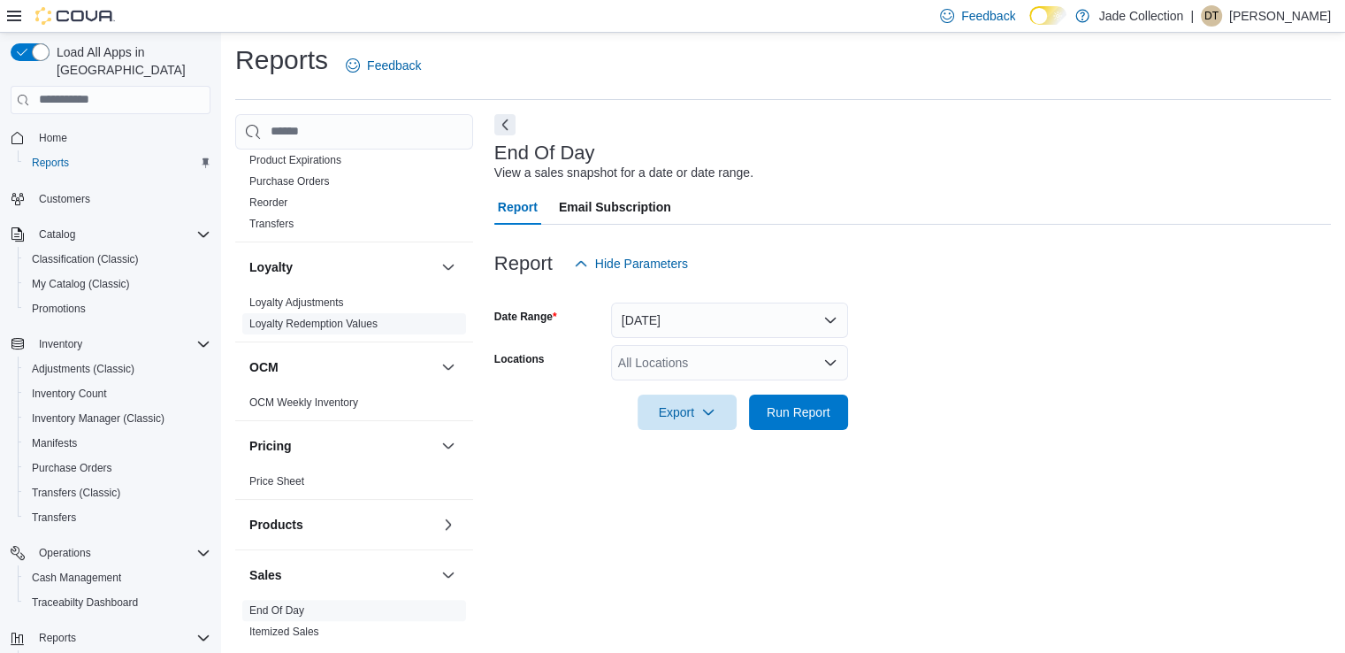
scroll to position [796, 0]
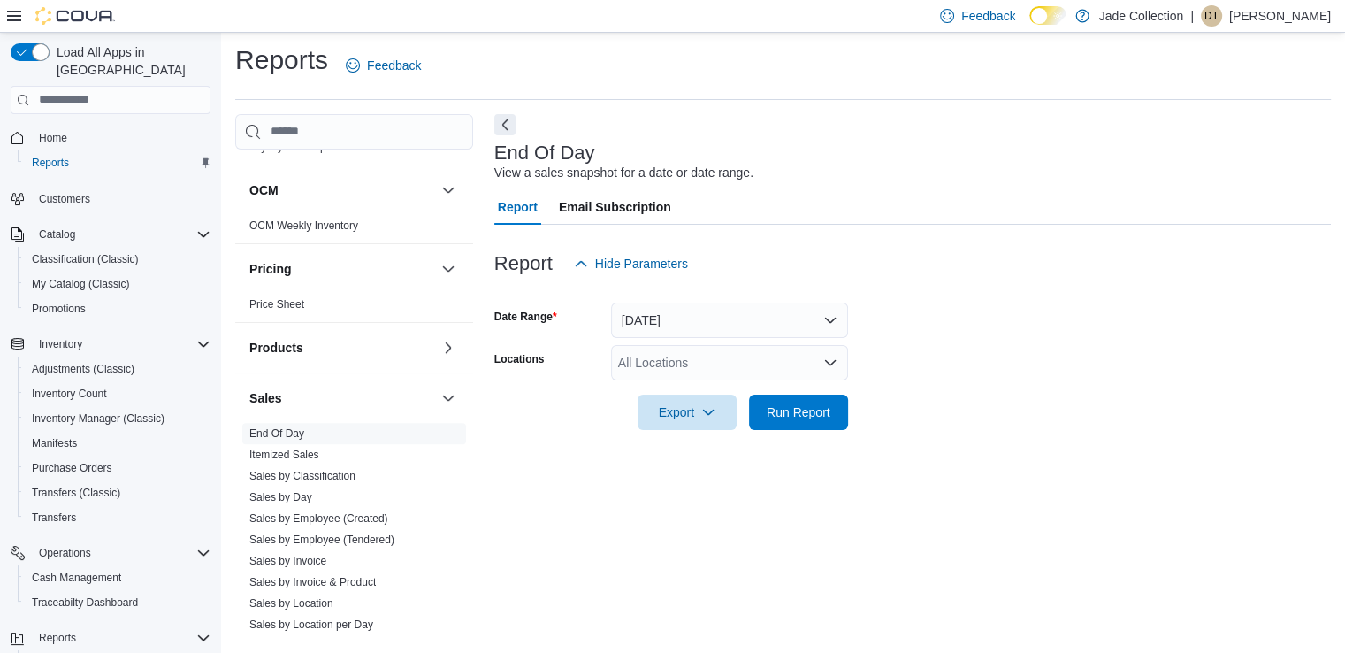
click at [671, 358] on div "All Locations" at bounding box center [729, 362] width 237 height 35
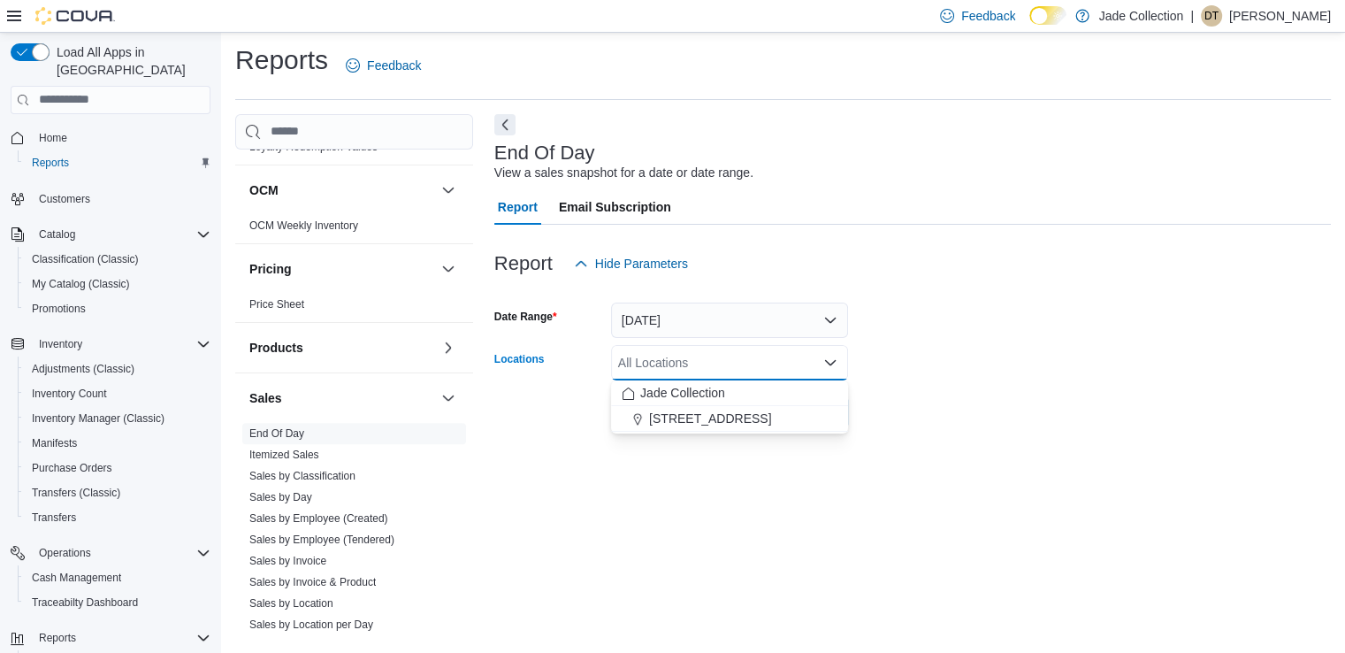
click at [952, 322] on form "Date Range [DATE] Locations All Locations Combo box. Selected. Combo box input.…" at bounding box center [912, 355] width 837 height 149
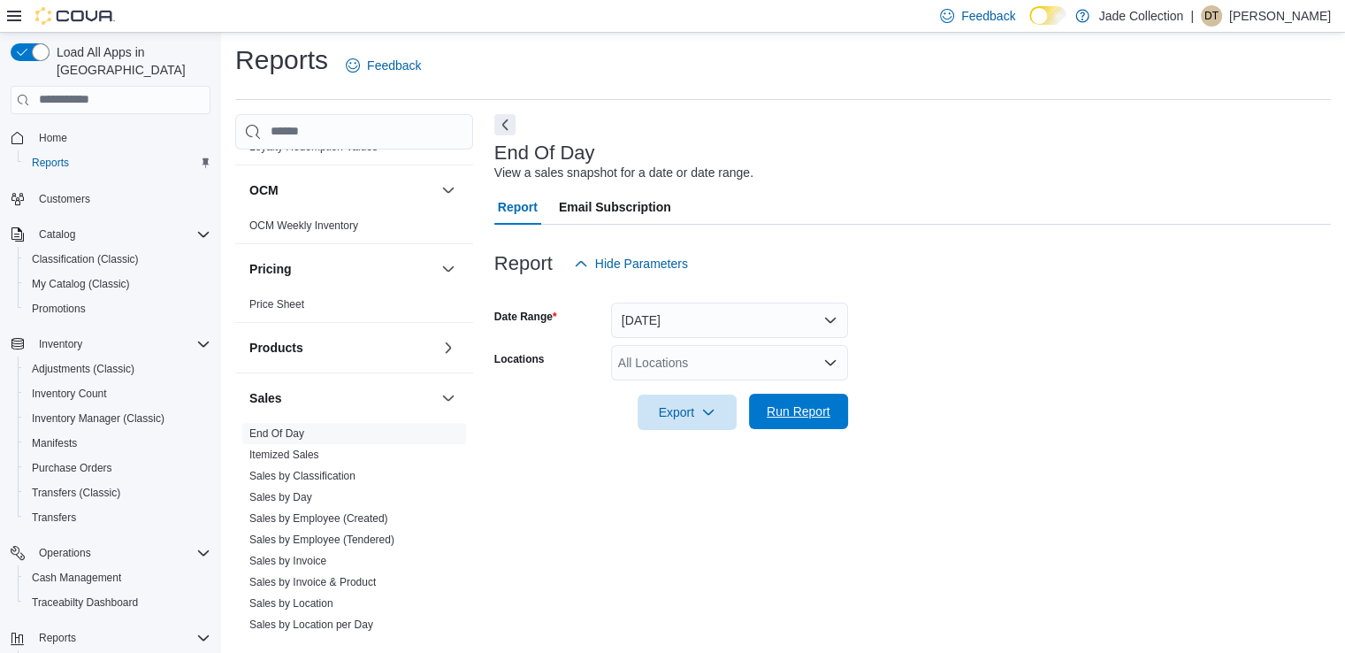
click at [787, 408] on span "Run Report" at bounding box center [799, 411] width 64 height 18
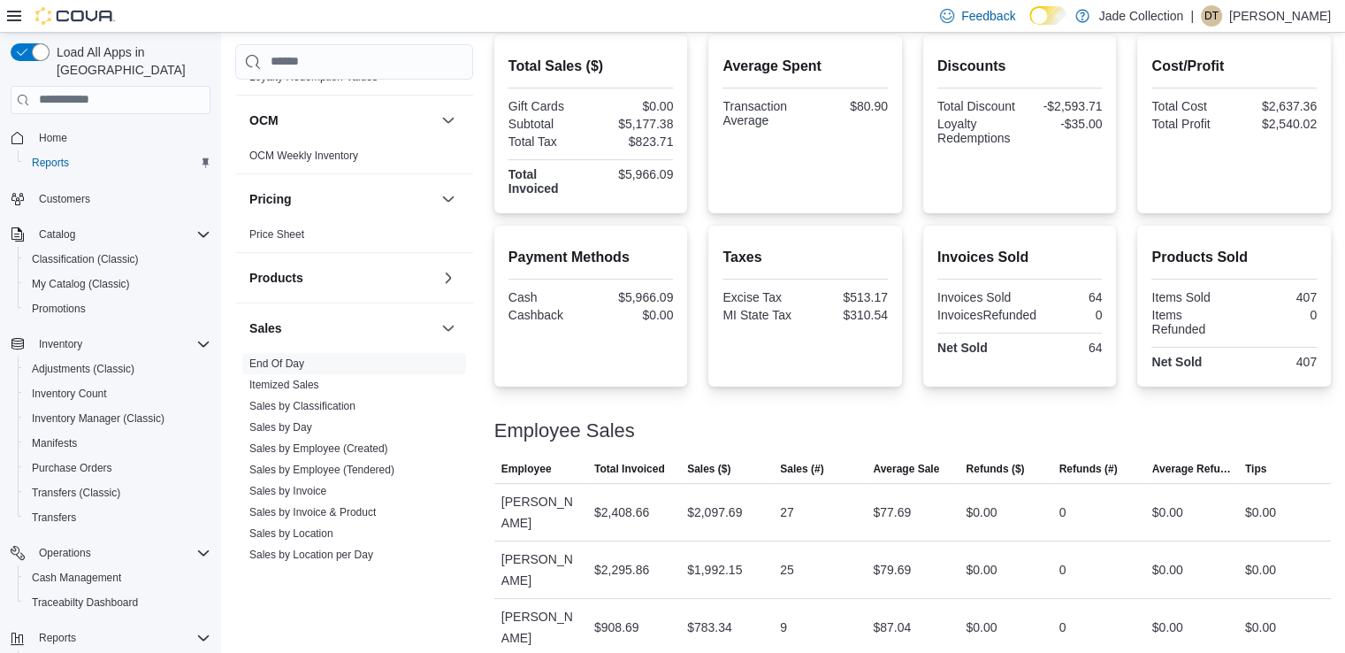
scroll to position [495, 0]
